Goal: Use online tool/utility: Utilize a website feature to perform a specific function

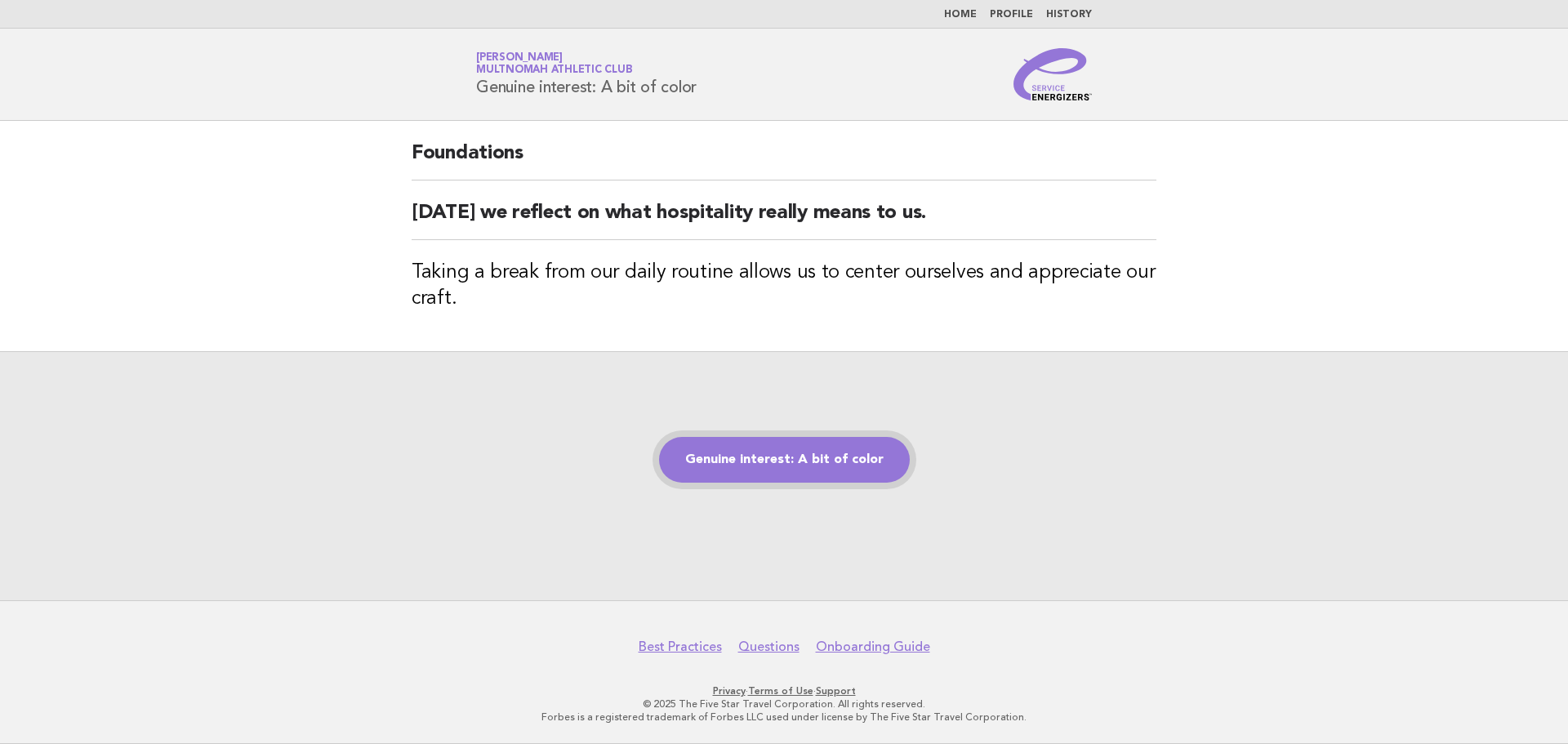
click at [776, 461] on link "Genuine interest: A bit of color" at bounding box center [784, 460] width 250 height 46
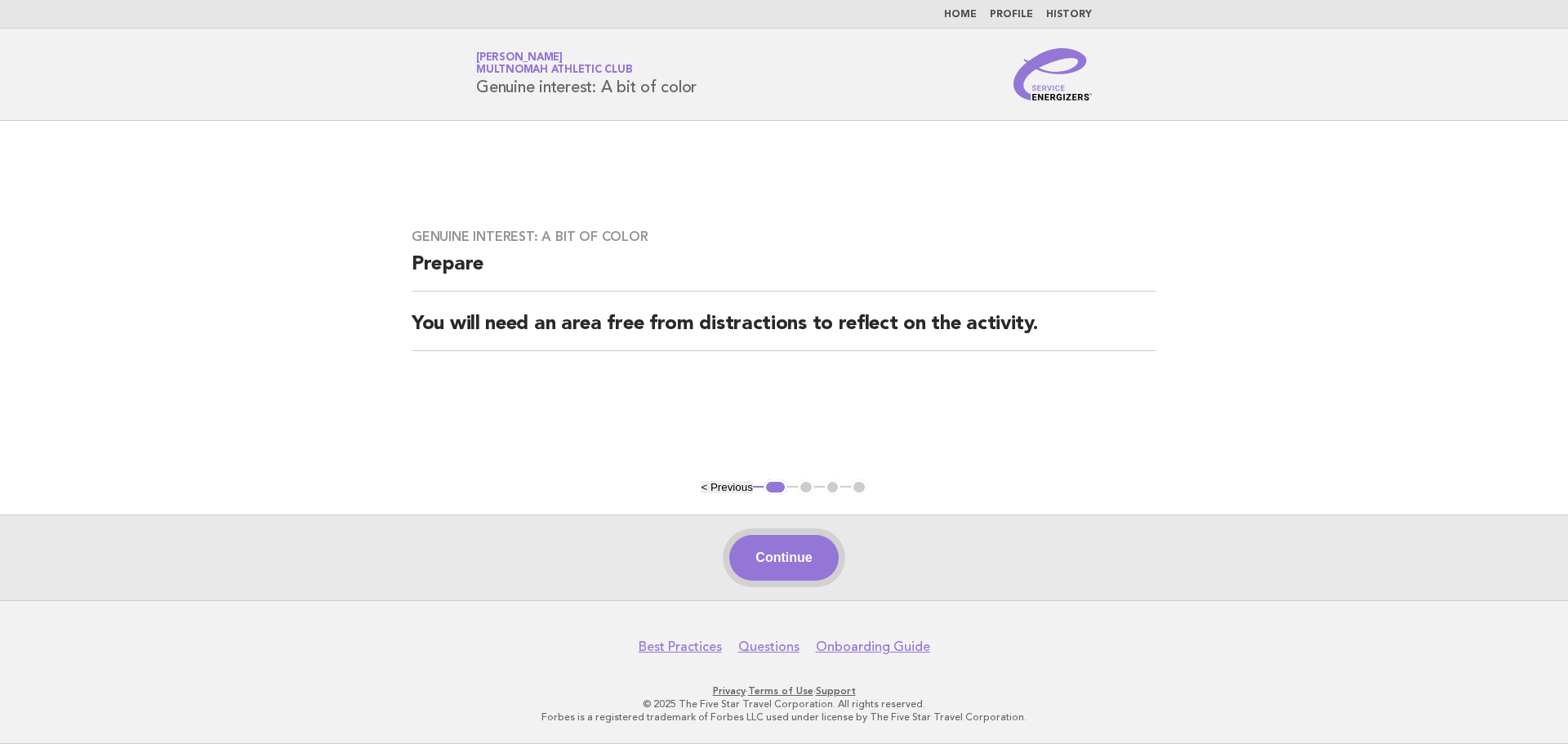
click at [834, 551] on button "Continue" at bounding box center [784, 558] width 108 height 46
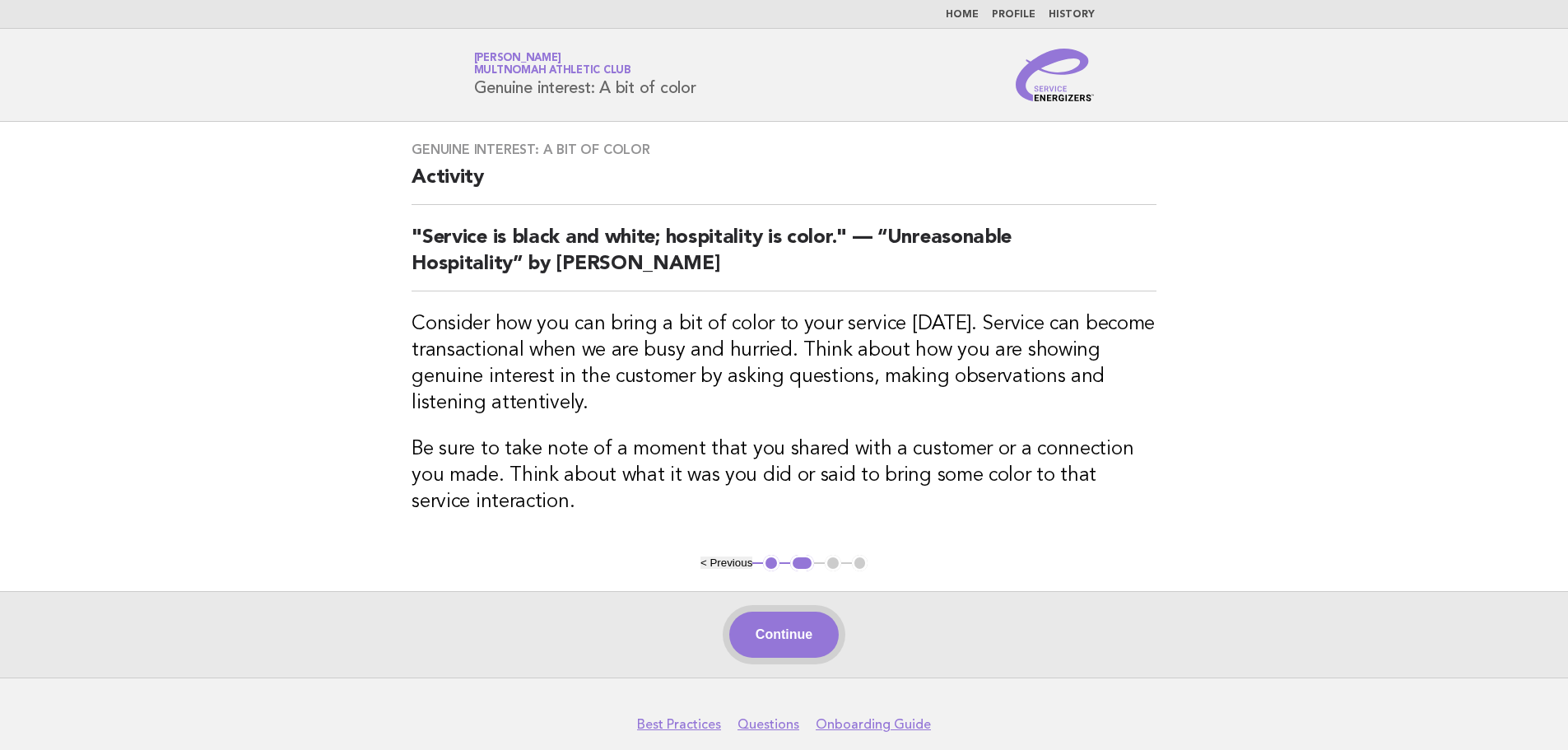
click at [751, 630] on button "Continue" at bounding box center [784, 635] width 109 height 46
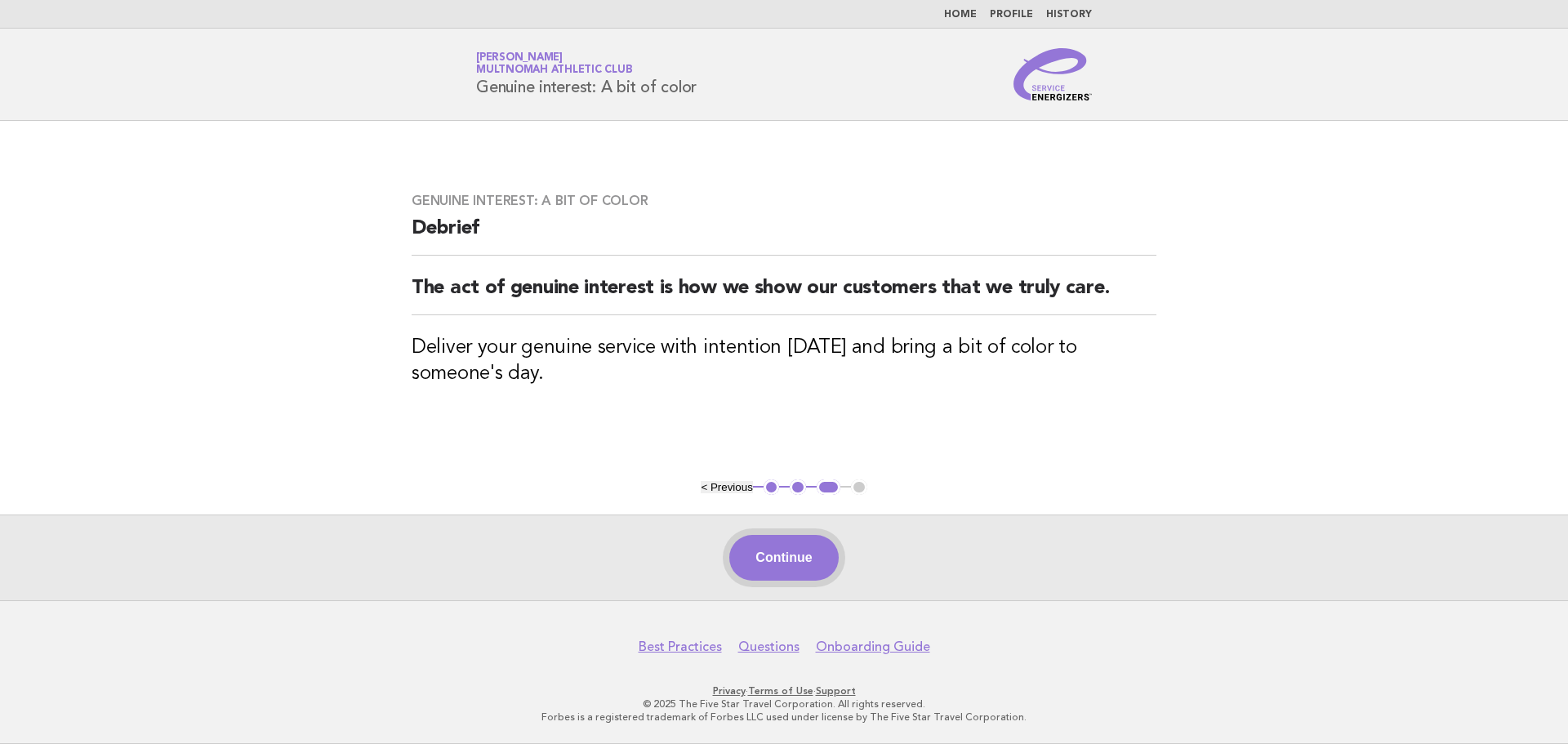
click at [790, 568] on button "Continue" at bounding box center [784, 558] width 108 height 46
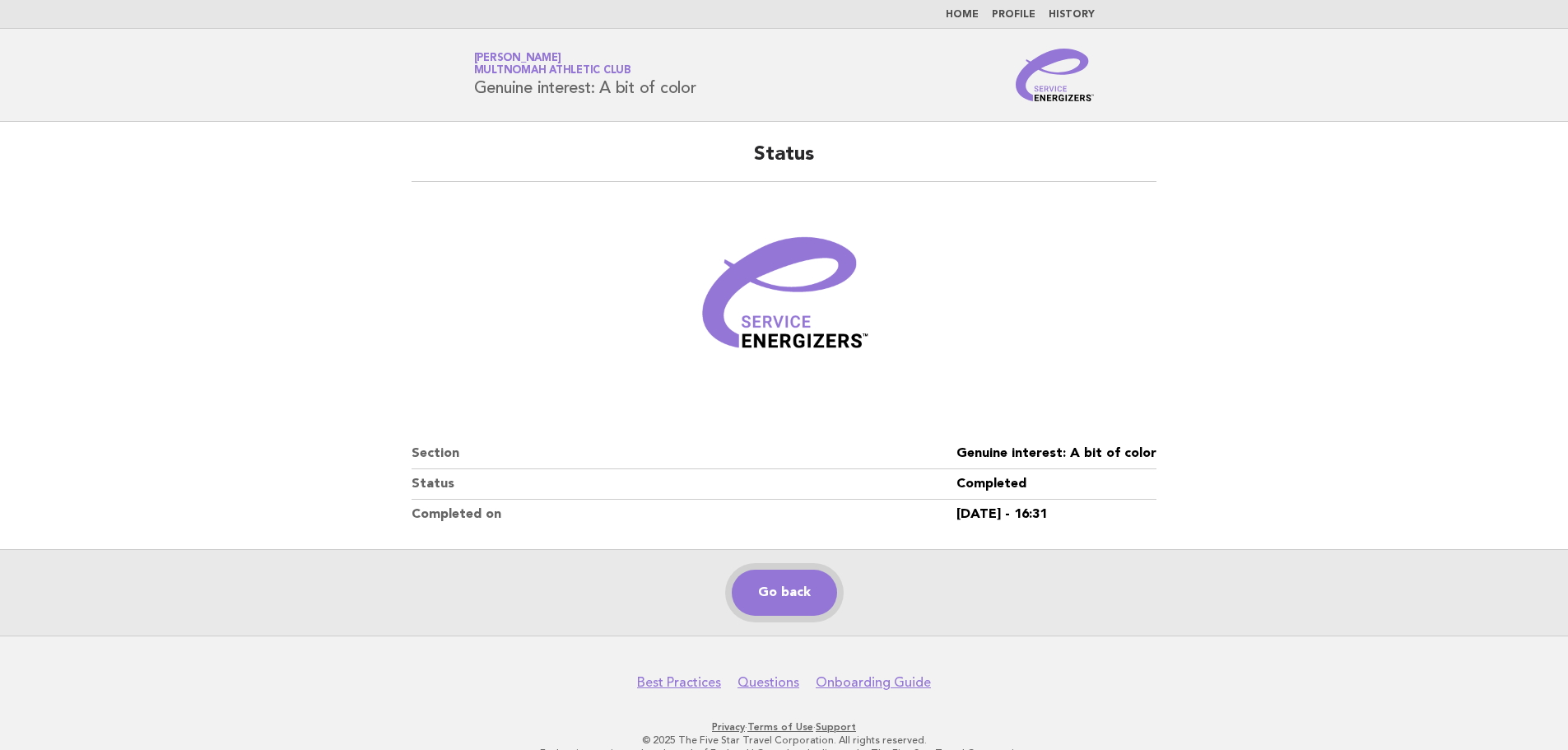
click at [803, 590] on link "Go back" at bounding box center [784, 592] width 105 height 46
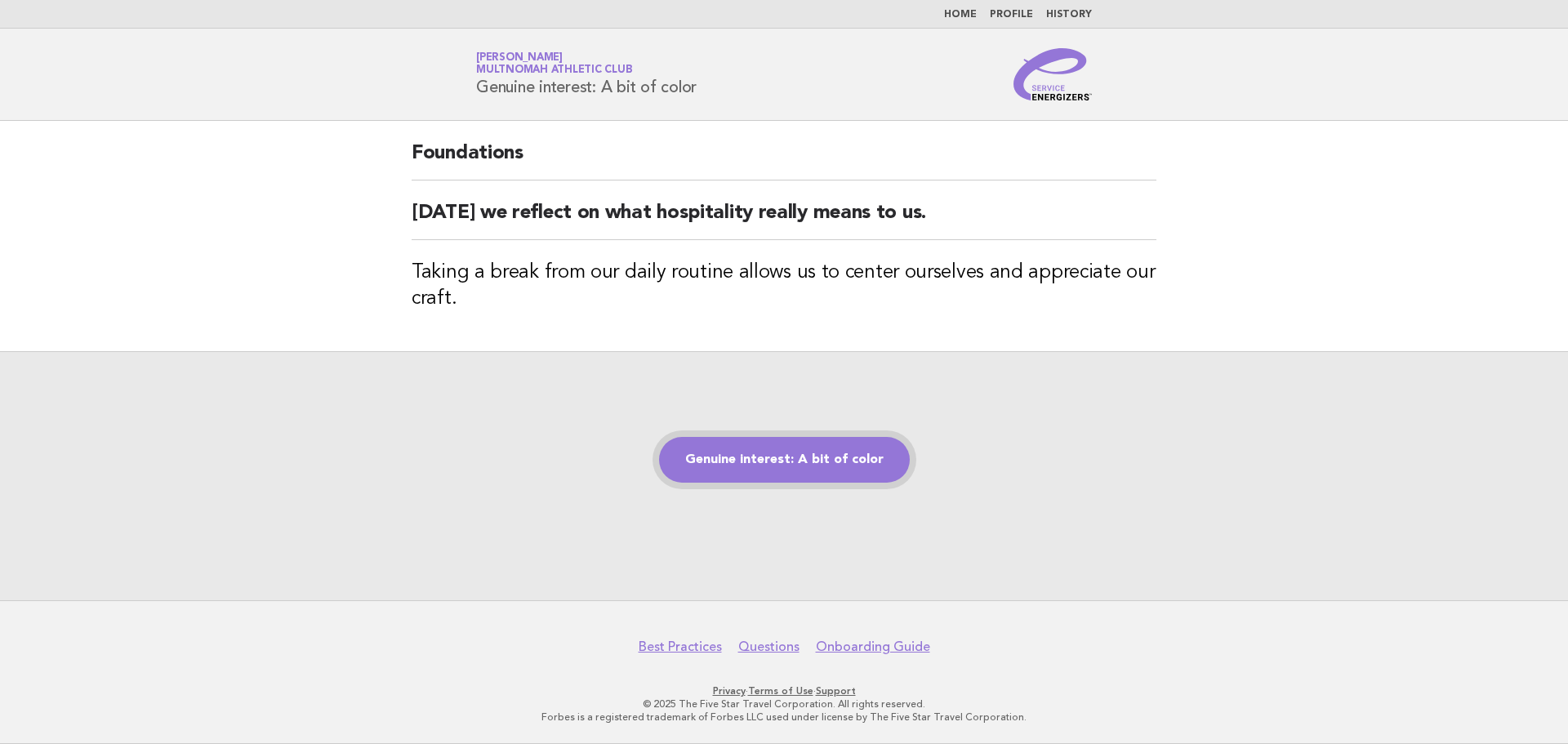
click at [822, 459] on link "Genuine interest: A bit of color" at bounding box center [784, 460] width 250 height 46
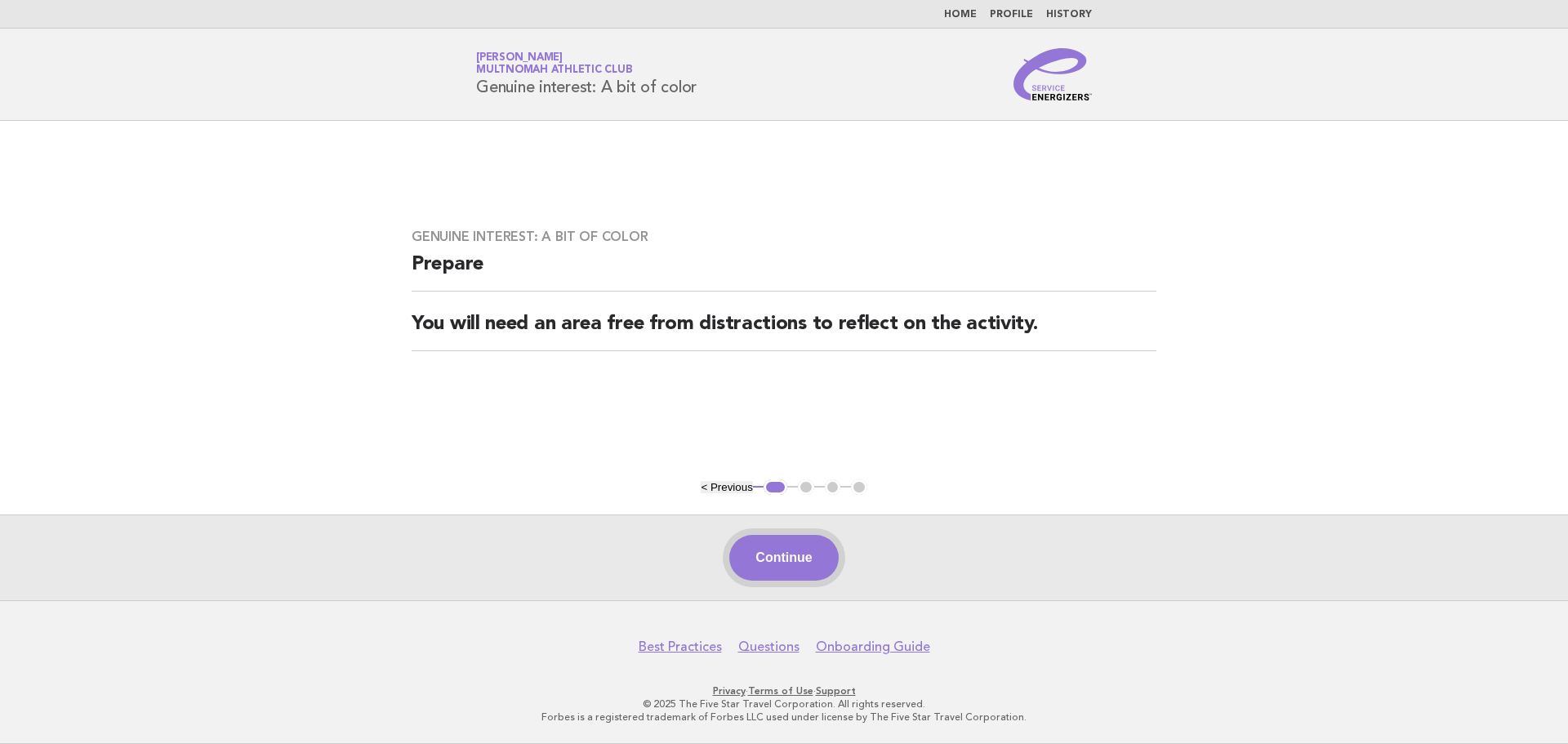
click at [803, 553] on button "Continue" at bounding box center [784, 558] width 108 height 46
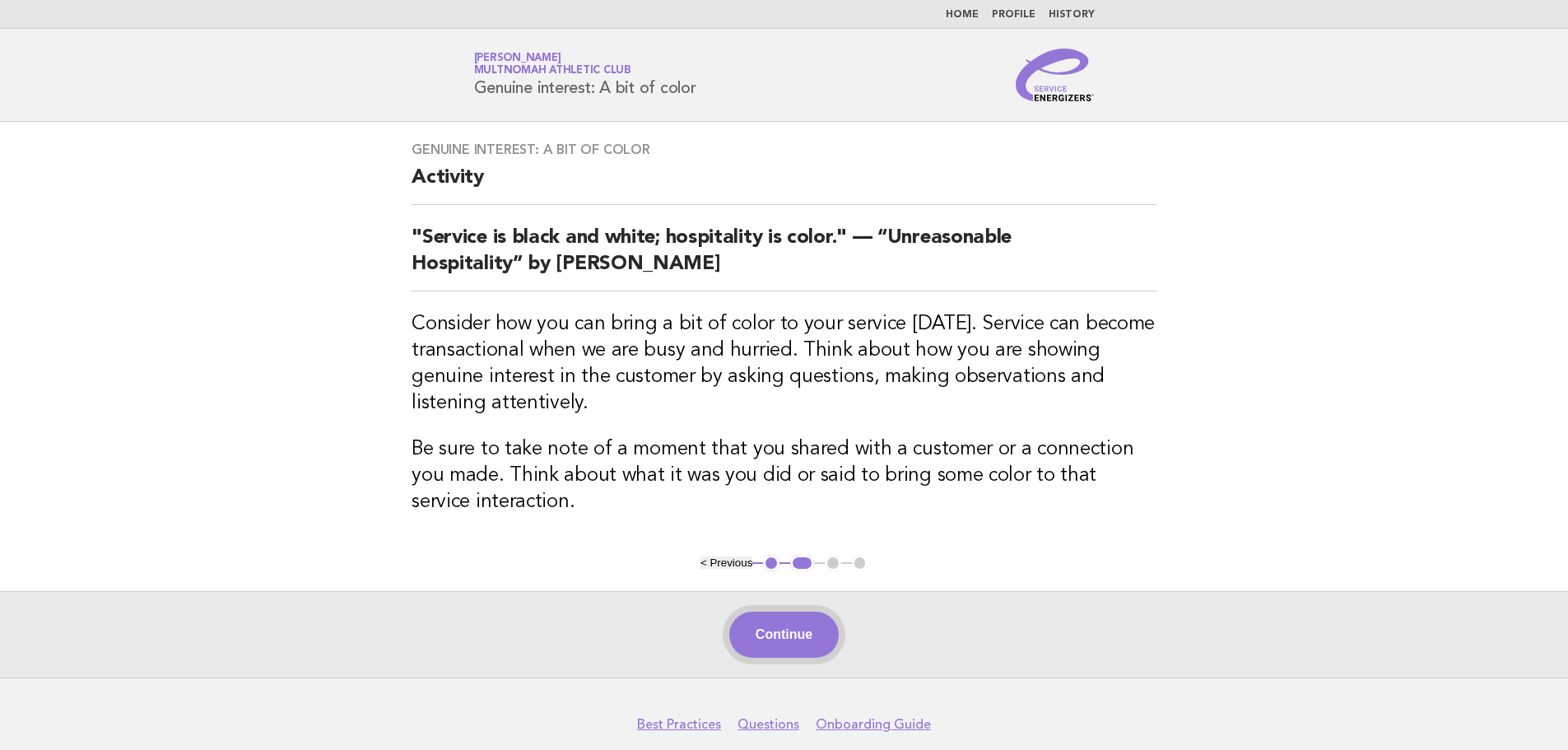
click at [785, 649] on button "Continue" at bounding box center [784, 635] width 109 height 46
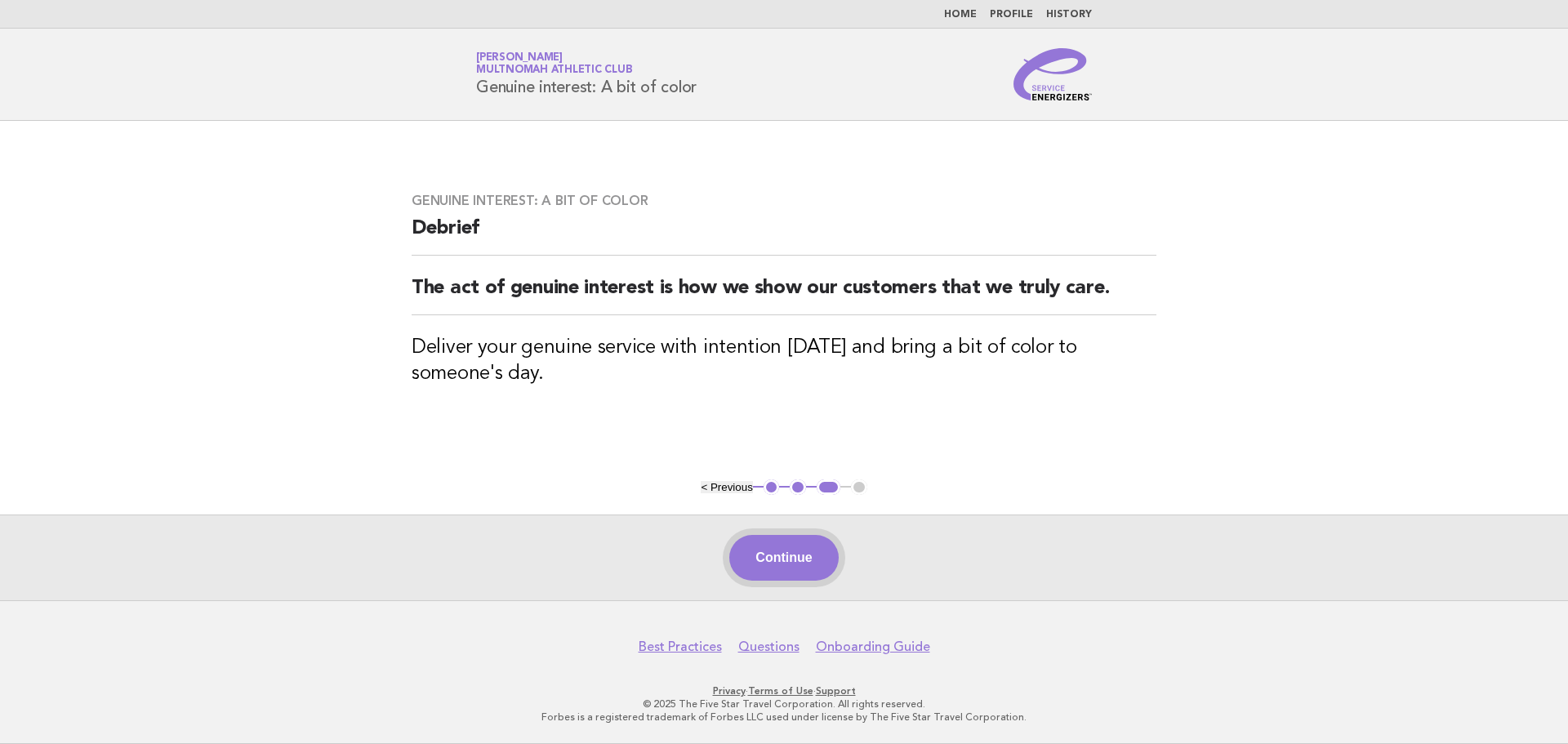
click at [774, 553] on button "Continue" at bounding box center [784, 558] width 108 height 46
